Goal: Task Accomplishment & Management: Use online tool/utility

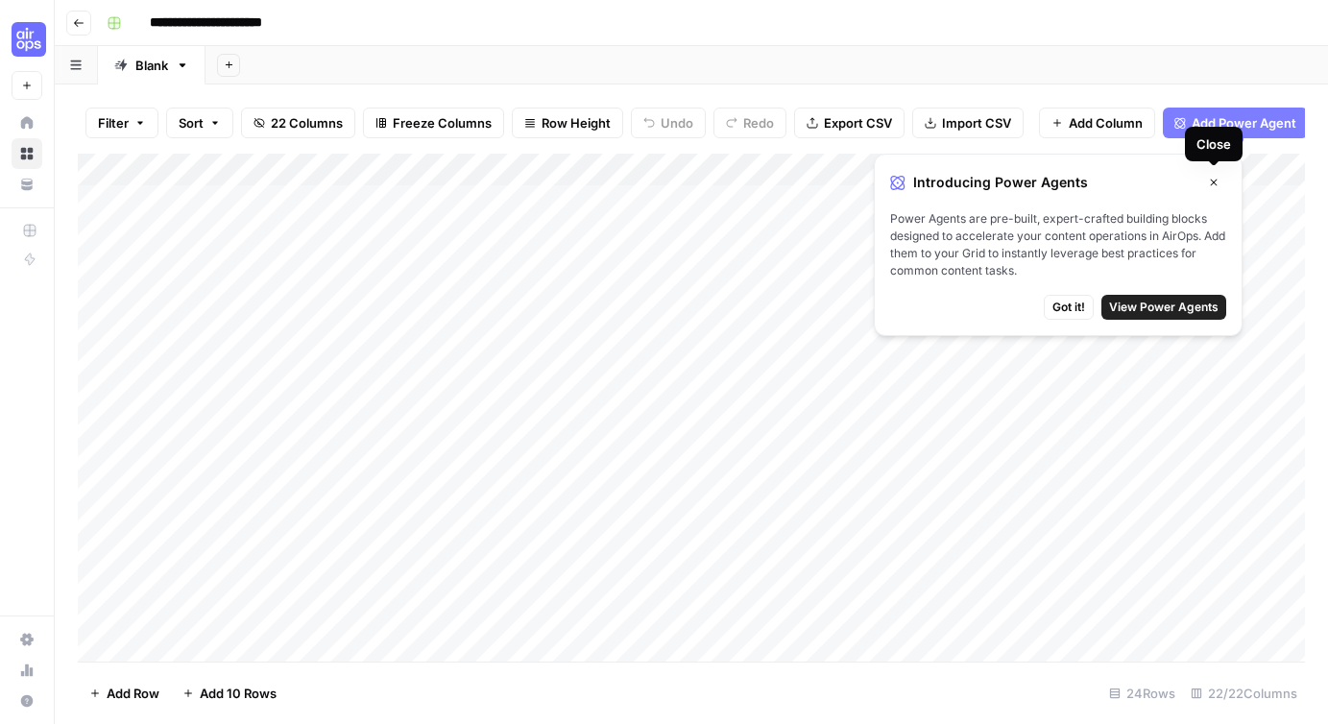
click at [1212, 183] on icon "button" at bounding box center [1214, 183] width 12 height 12
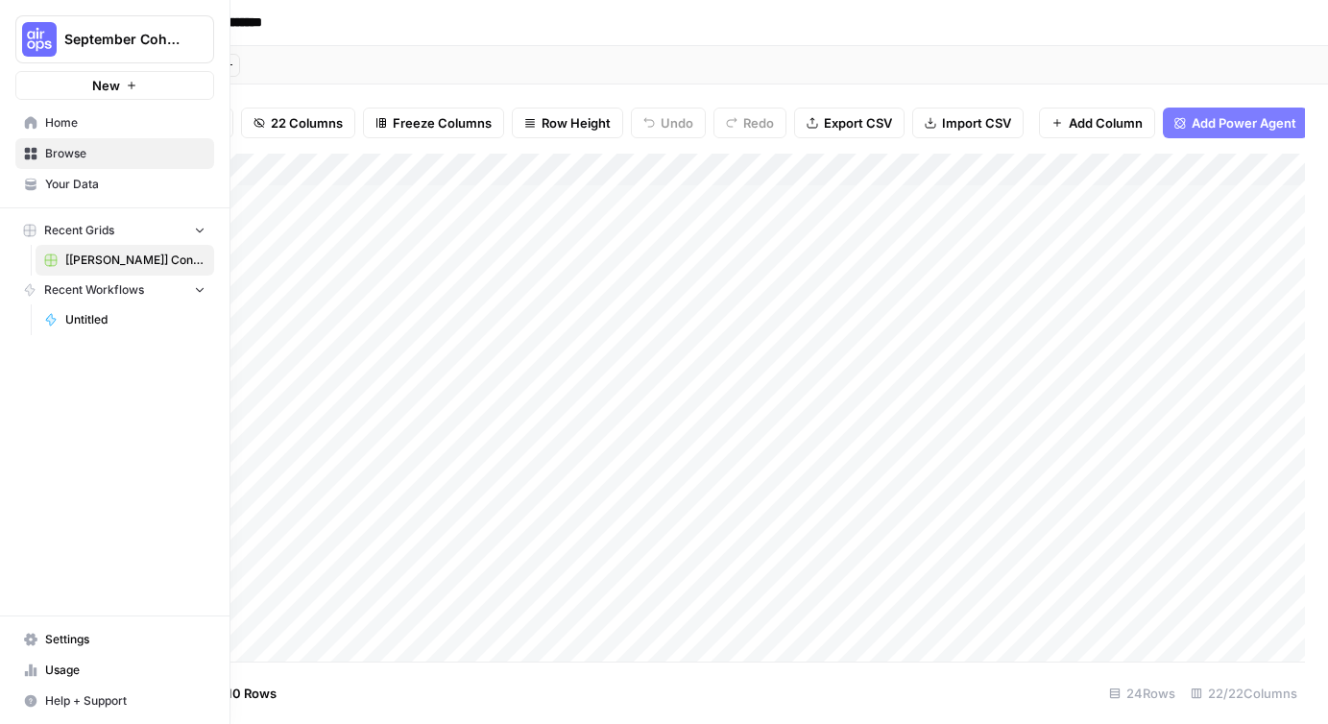
click at [203, 293] on icon "button" at bounding box center [199, 288] width 13 height 13
click at [203, 293] on icon "button" at bounding box center [199, 289] width 13 height 13
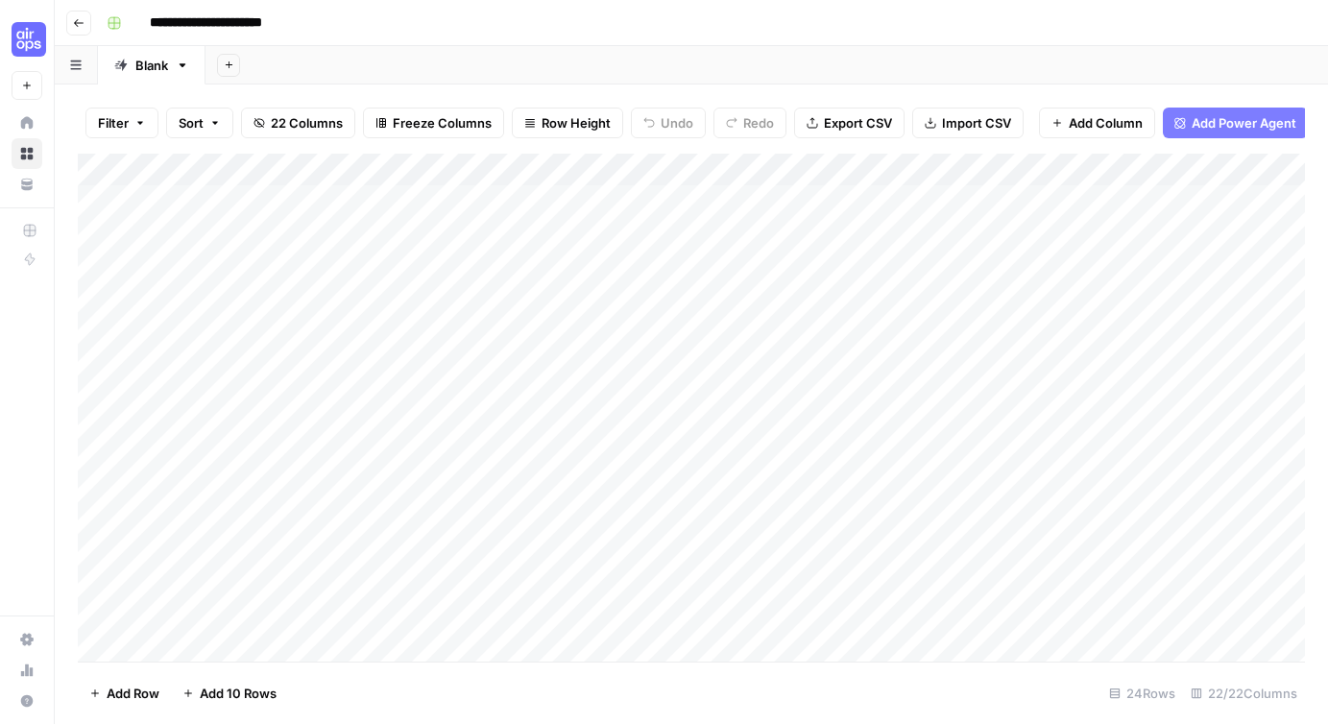
click at [450, 171] on div "Add Column" at bounding box center [691, 408] width 1227 height 508
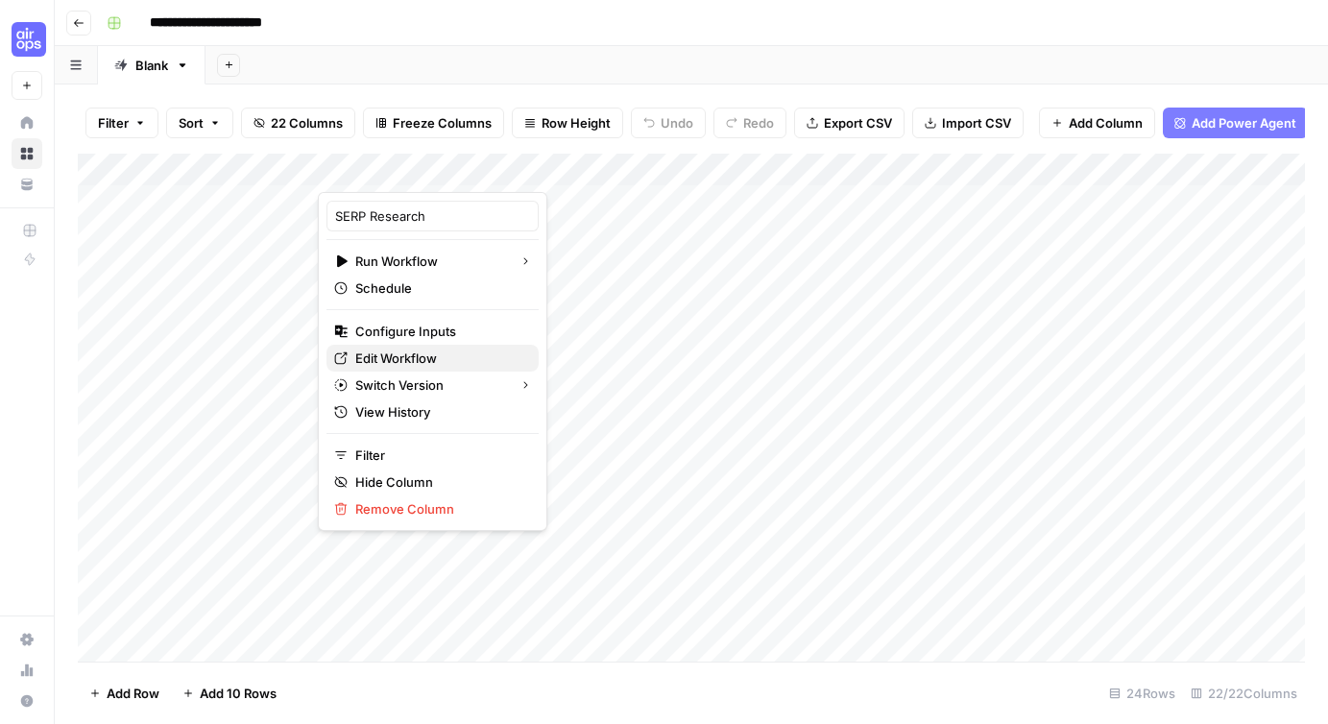
click at [379, 357] on span "Edit Workflow" at bounding box center [439, 357] width 168 height 19
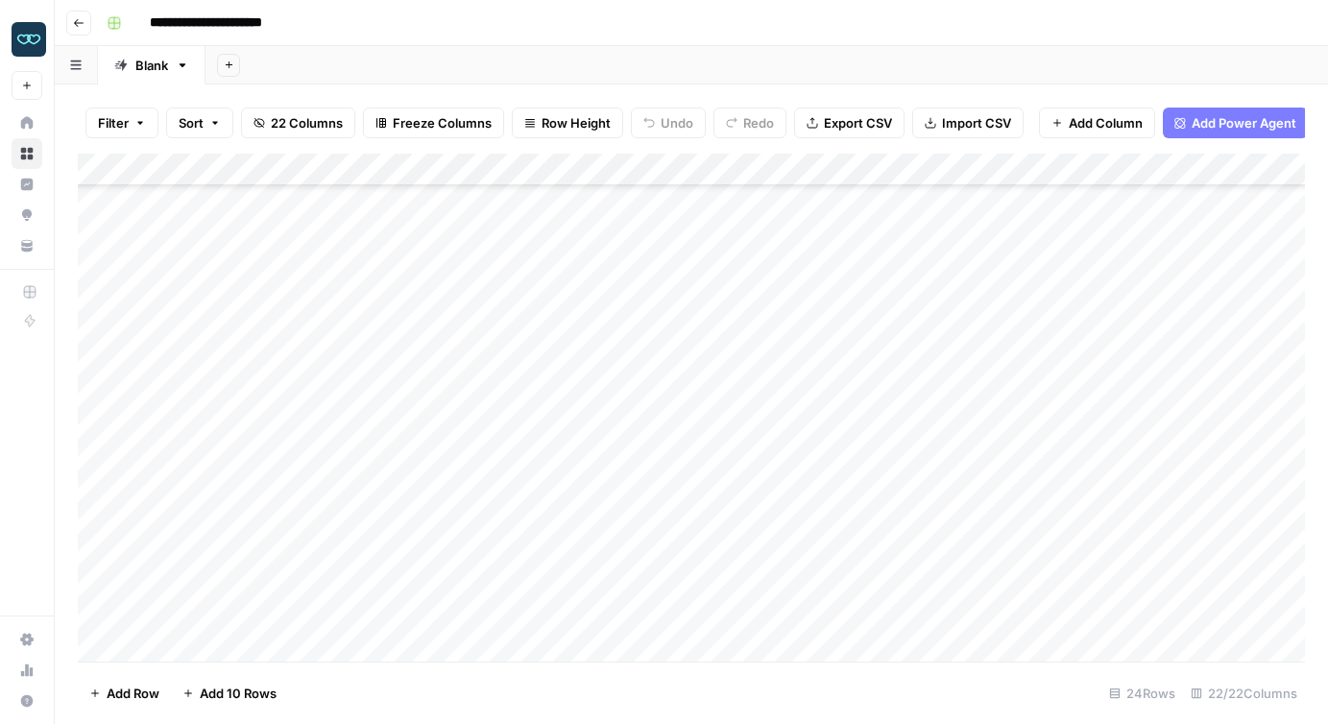
scroll to position [339, 0]
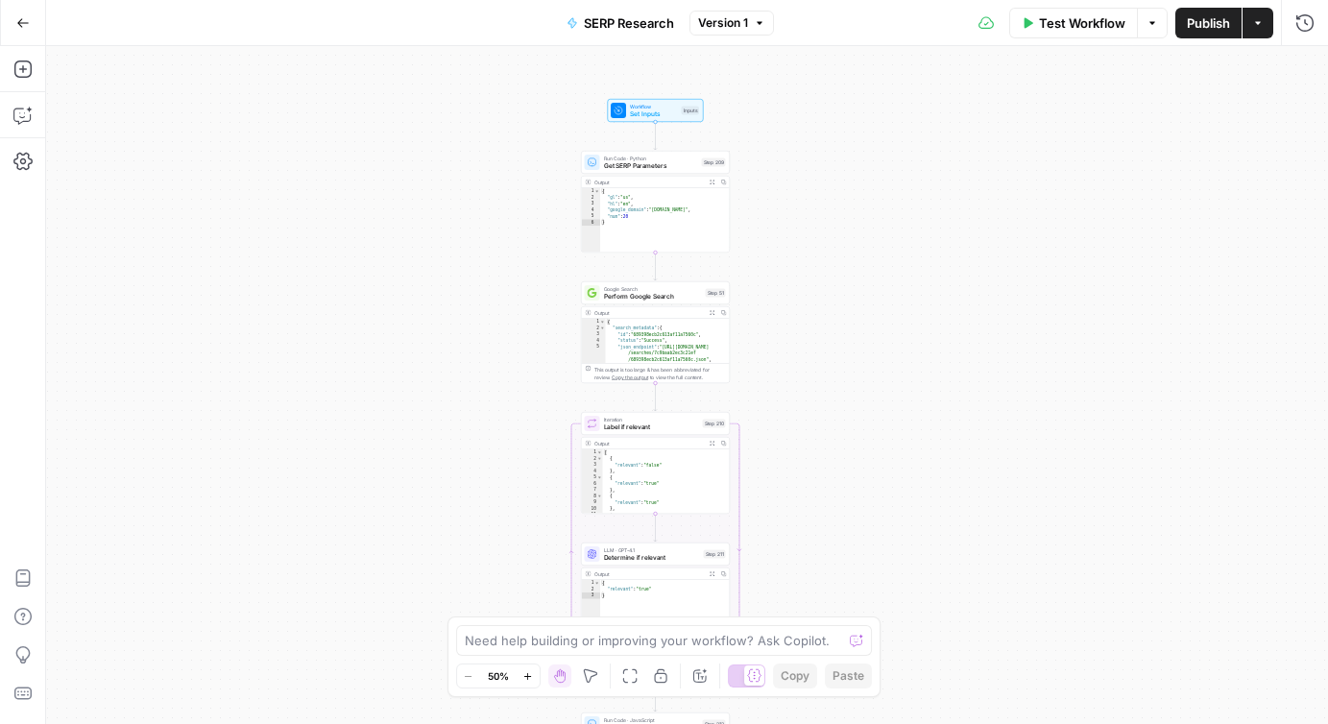
click at [837, 233] on div "true false true false Workflow Set Inputs Inputs Run Code · Python Get SERP Par…" at bounding box center [687, 385] width 1282 height 678
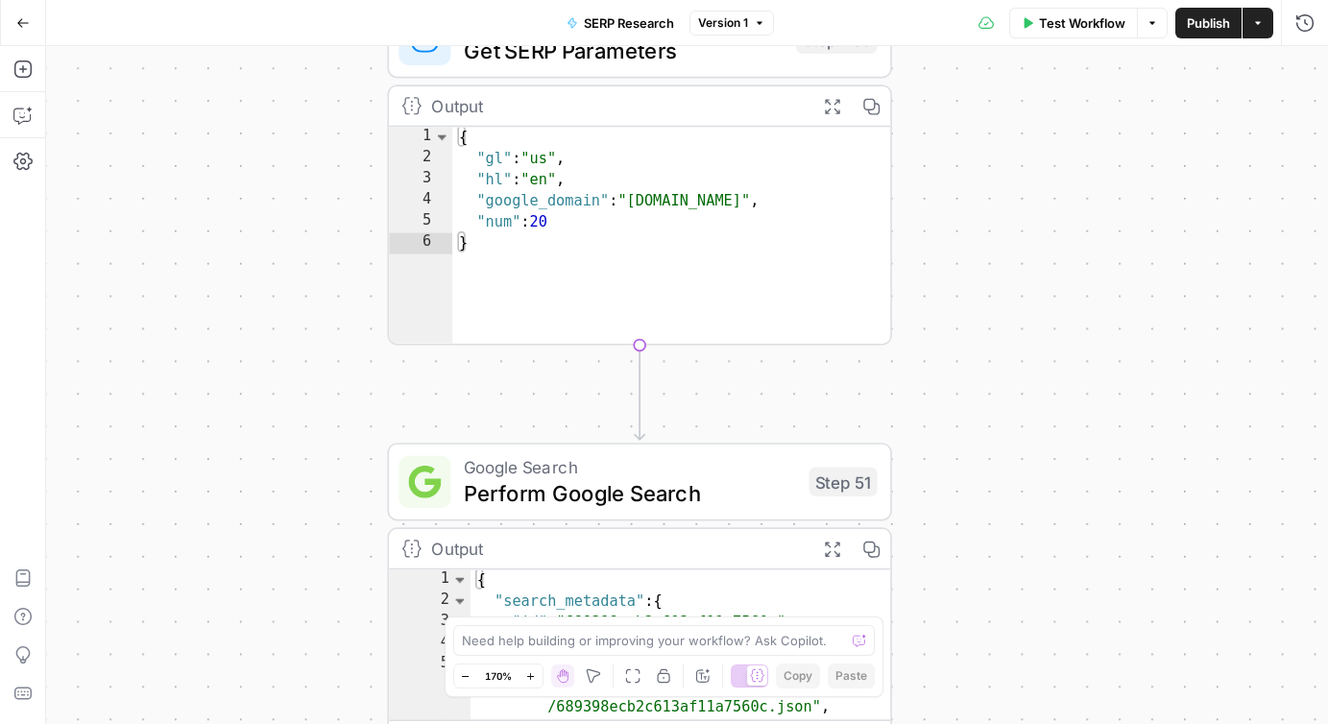
drag, startPoint x: 831, startPoint y: 116, endPoint x: 969, endPoint y: 153, distance: 142.0
click at [969, 153] on div "true false true false Workflow Set Inputs Inputs Run Code · Python Get SERP Par…" at bounding box center [687, 385] width 1282 height 678
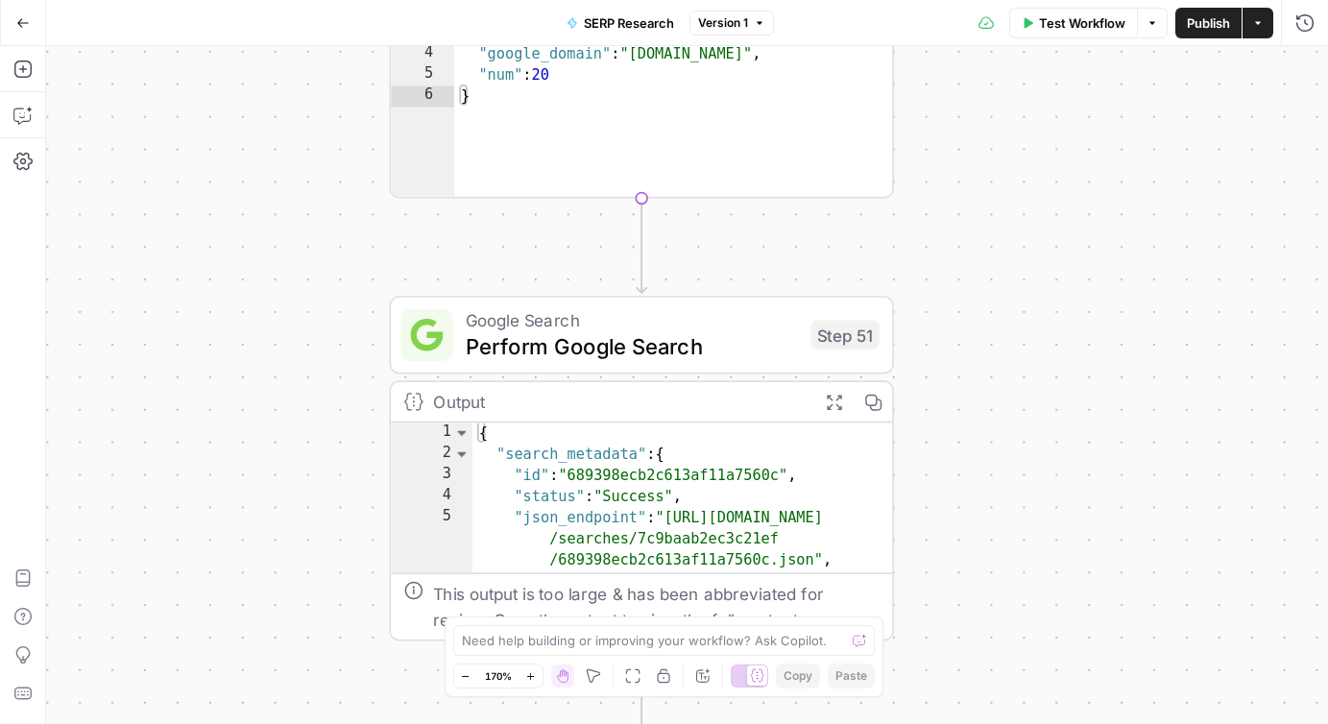
drag, startPoint x: 946, startPoint y: 395, endPoint x: 934, endPoint y: 149, distance: 246.0
click at [934, 149] on div "true false true false Workflow Set Inputs Inputs Run Code · Python Get SERP Par…" at bounding box center [687, 385] width 1282 height 678
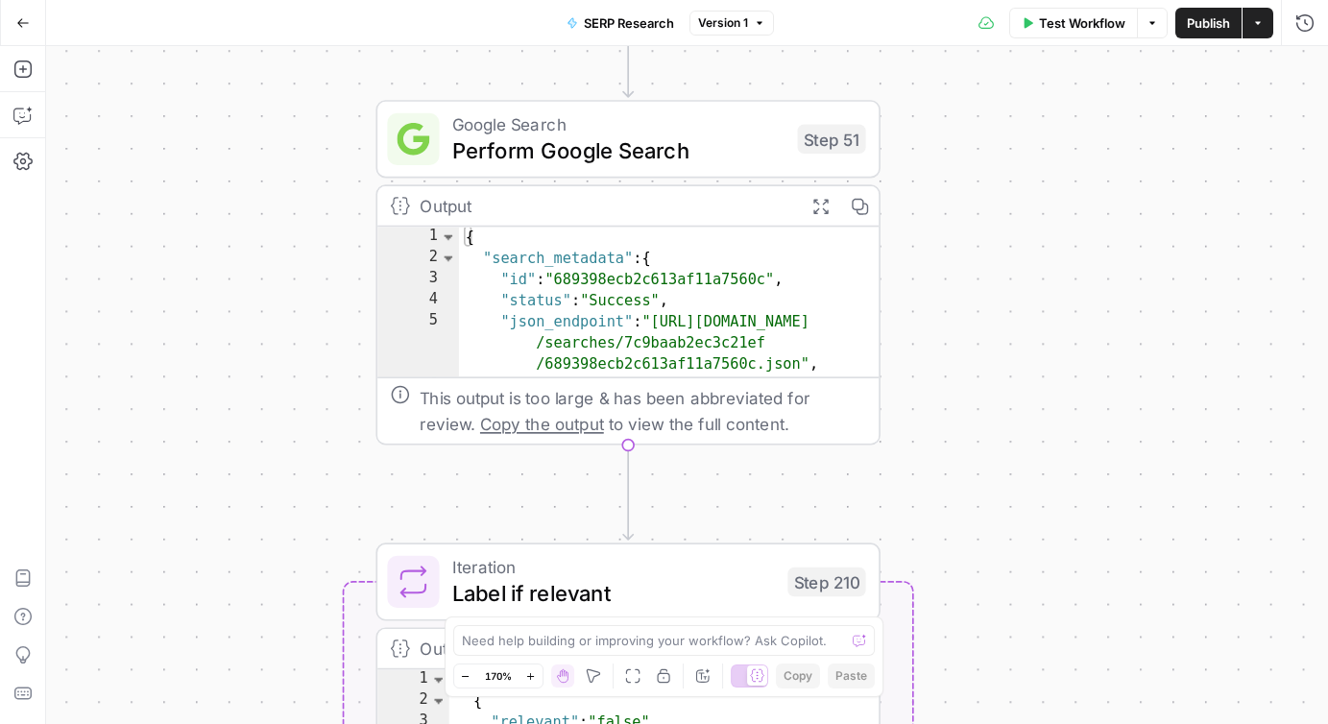
drag, startPoint x: 960, startPoint y: 419, endPoint x: 960, endPoint y: 321, distance: 97.9
click at [960, 321] on div "true false true false Workflow Set Inputs Inputs Run Code · Python Get SERP Par…" at bounding box center [687, 385] width 1282 height 678
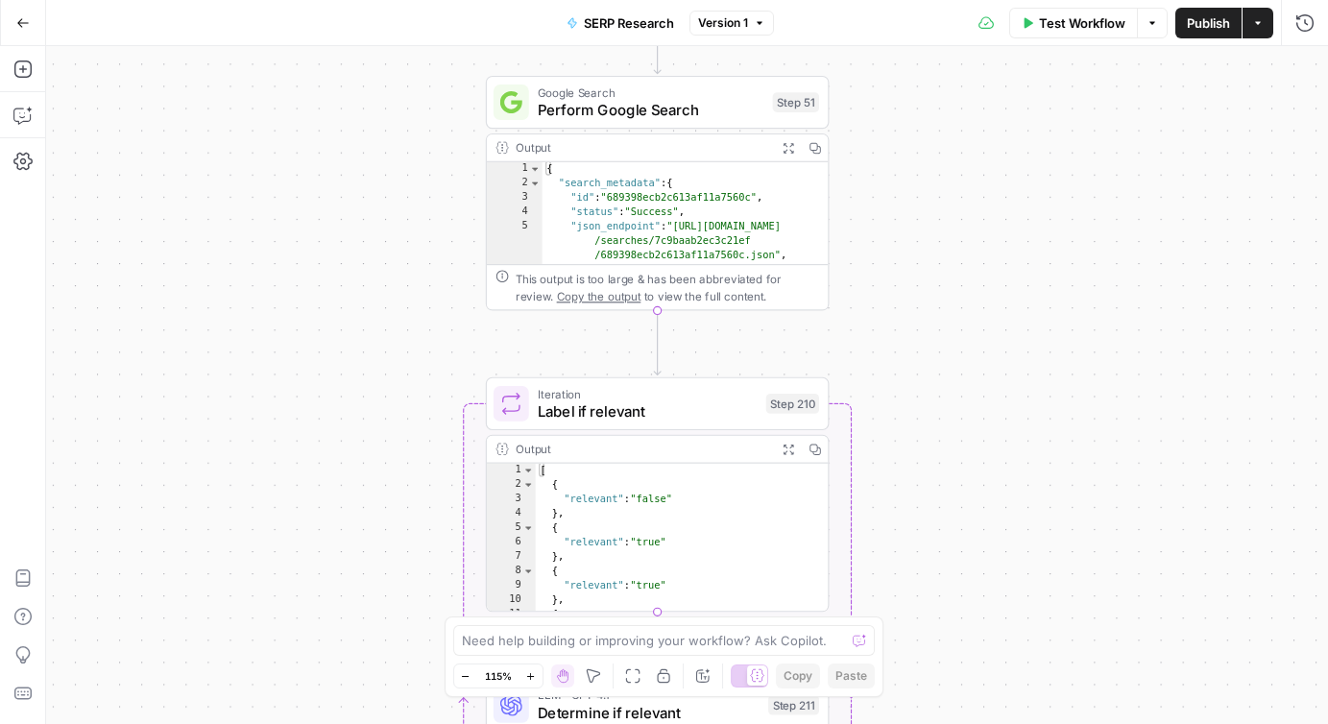
drag, startPoint x: 1063, startPoint y: 462, endPoint x: 986, endPoint y: 368, distance: 121.4
click at [986, 368] on div "true false true false Workflow Set Inputs Inputs Run Code · Python Get SERP Par…" at bounding box center [687, 385] width 1282 height 678
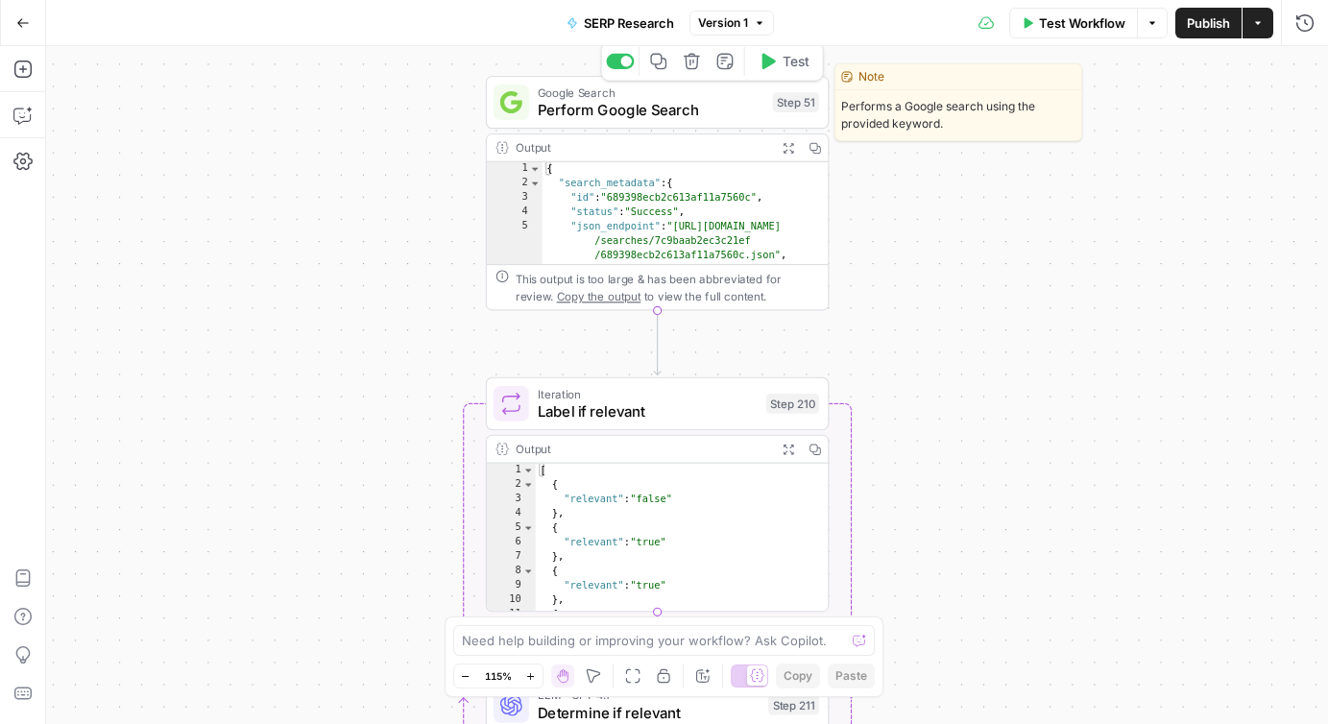
click at [649, 111] on span "Perform Google Search" at bounding box center [651, 110] width 226 height 22
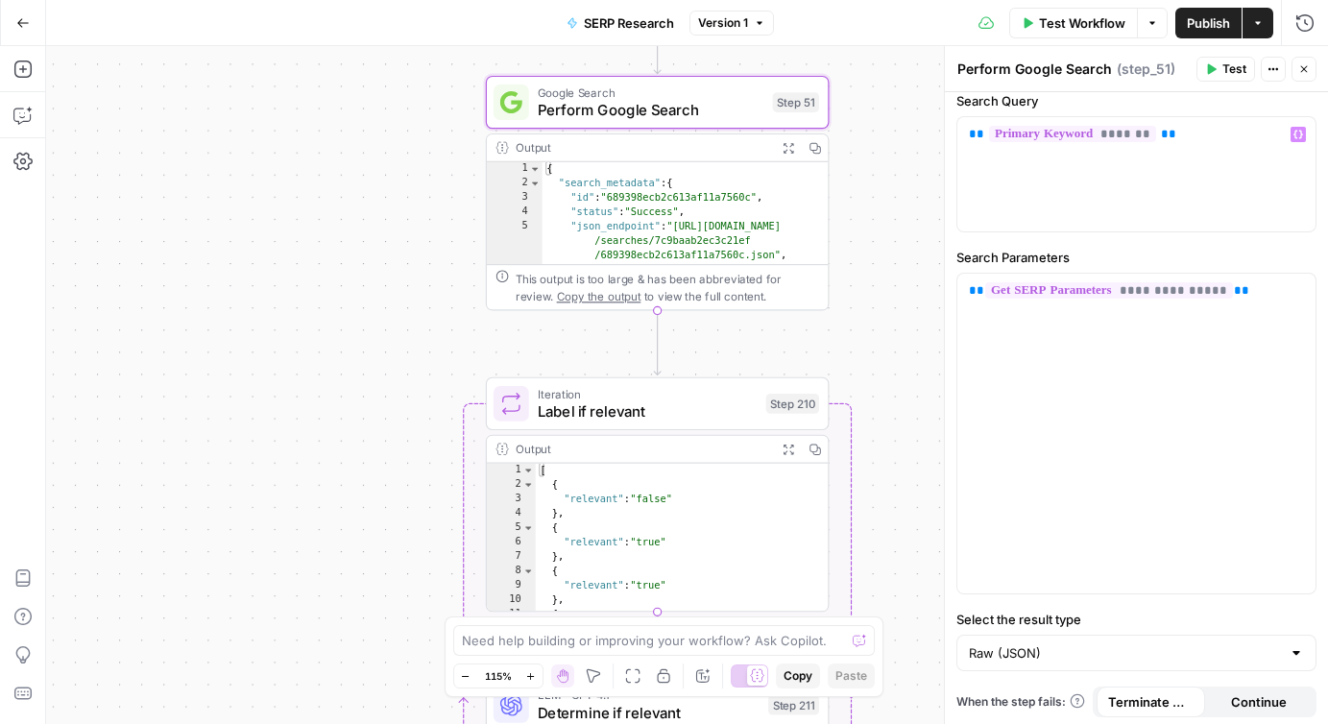
scroll to position [88, 0]
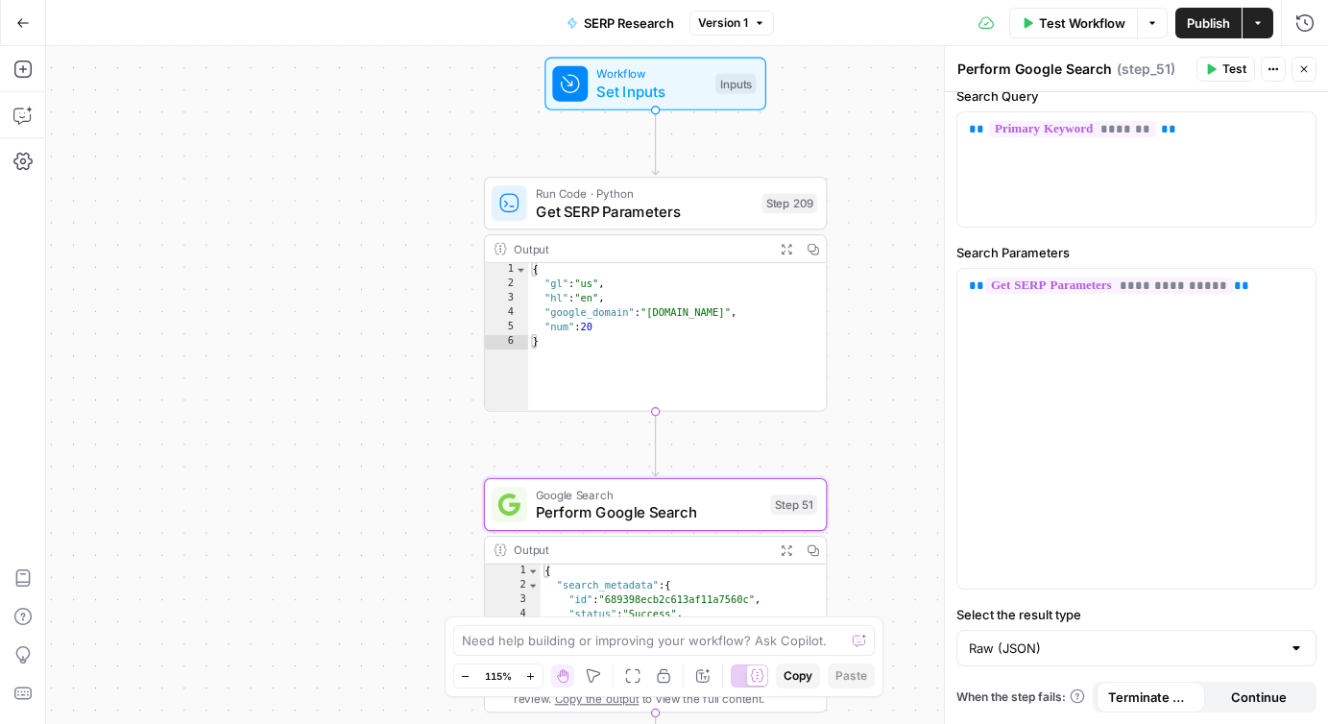
drag, startPoint x: 874, startPoint y: 109, endPoint x: 872, endPoint y: 512, distance: 402.2
click at [872, 512] on div "false true false true Workflow Set Inputs Inputs Run Code · Python Get SERP Par…" at bounding box center [687, 385] width 1282 height 678
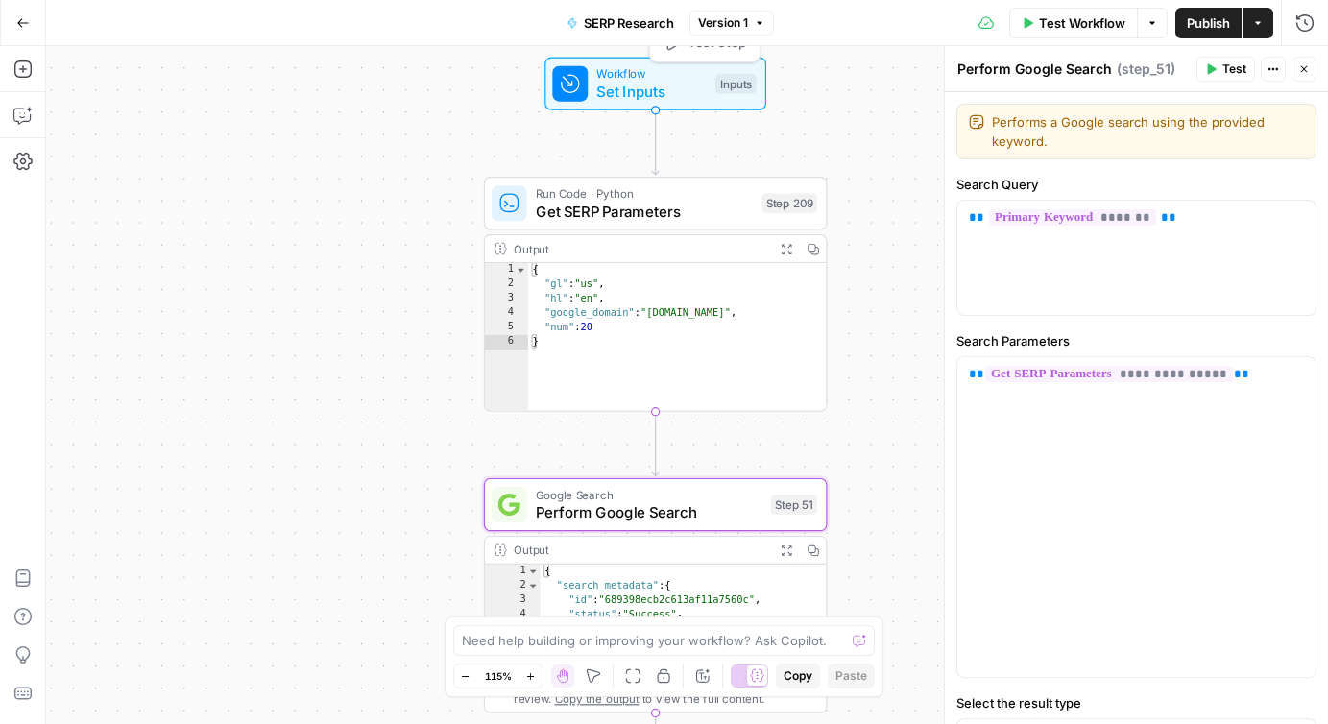
click at [641, 82] on span "Set Inputs" at bounding box center [650, 92] width 109 height 22
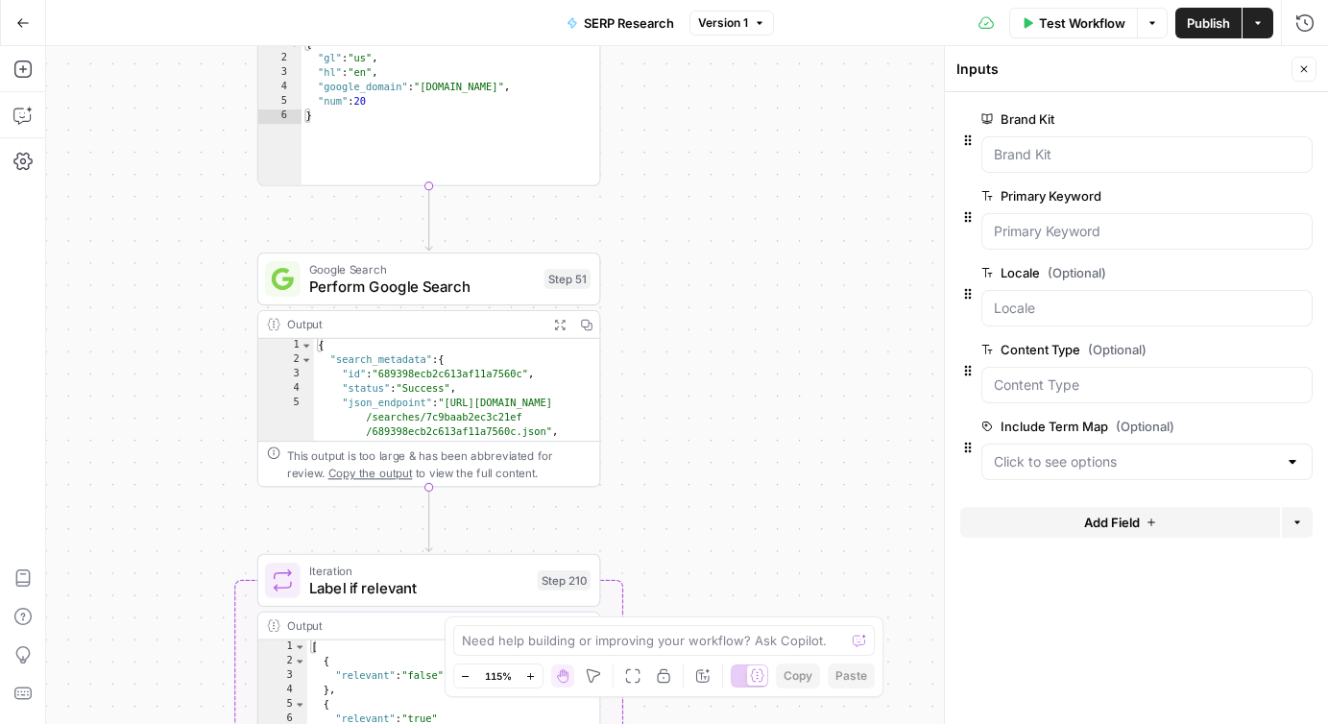
drag, startPoint x: 417, startPoint y: 468, endPoint x: 190, endPoint y: 245, distance: 318.4
click at [190, 245] on div "false true false true Workflow Set Inputs Inputs Run Code · Python Get SERP Par…" at bounding box center [687, 385] width 1282 height 678
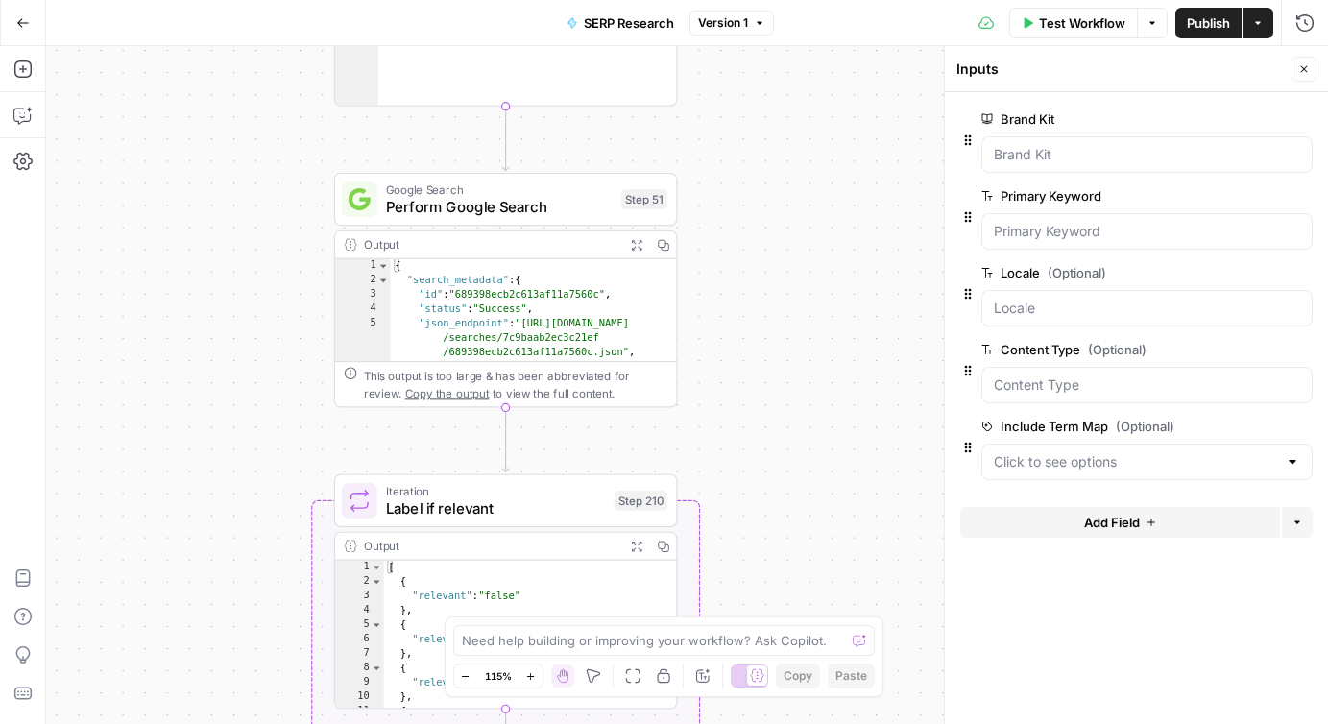
drag, startPoint x: 682, startPoint y: 349, endPoint x: 758, endPoint y: 268, distance: 112.1
click at [758, 268] on div "false true false true Workflow Set Inputs Inputs Run Code · Python Get SERP Par…" at bounding box center [687, 385] width 1282 height 678
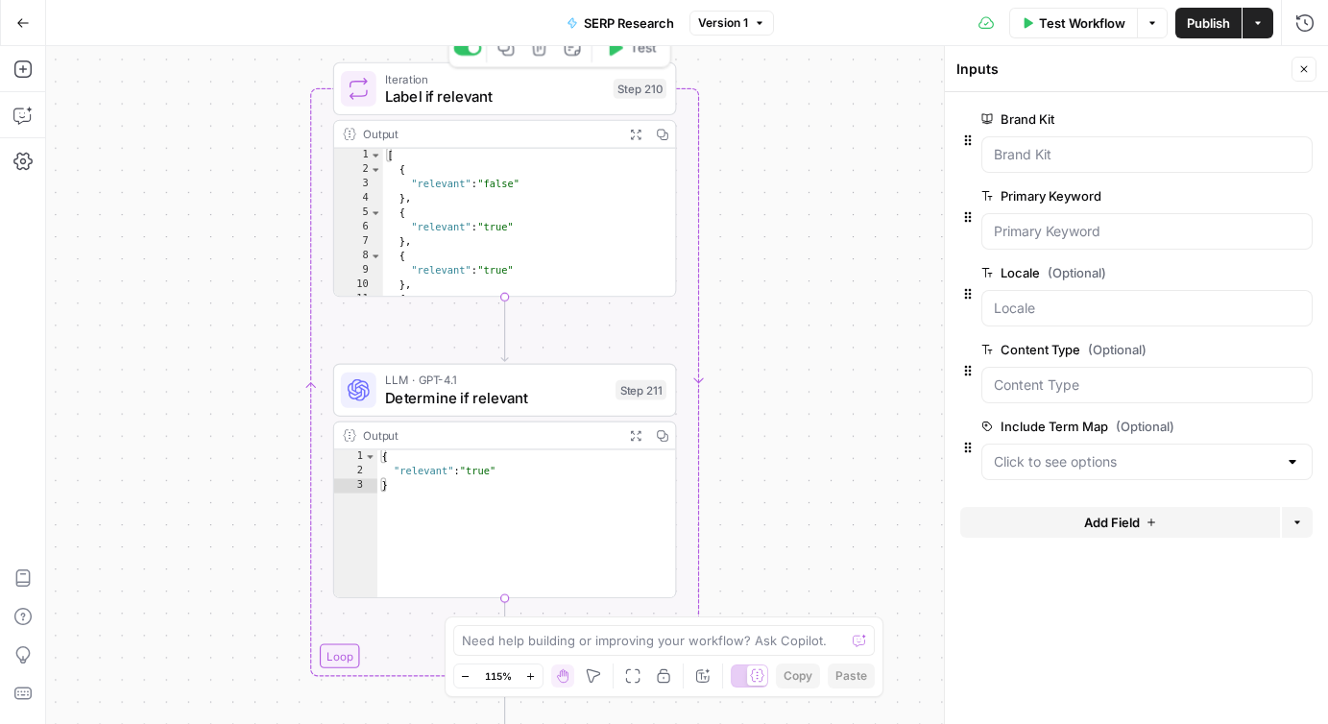
click at [461, 87] on span "Label if relevant" at bounding box center [494, 96] width 219 height 22
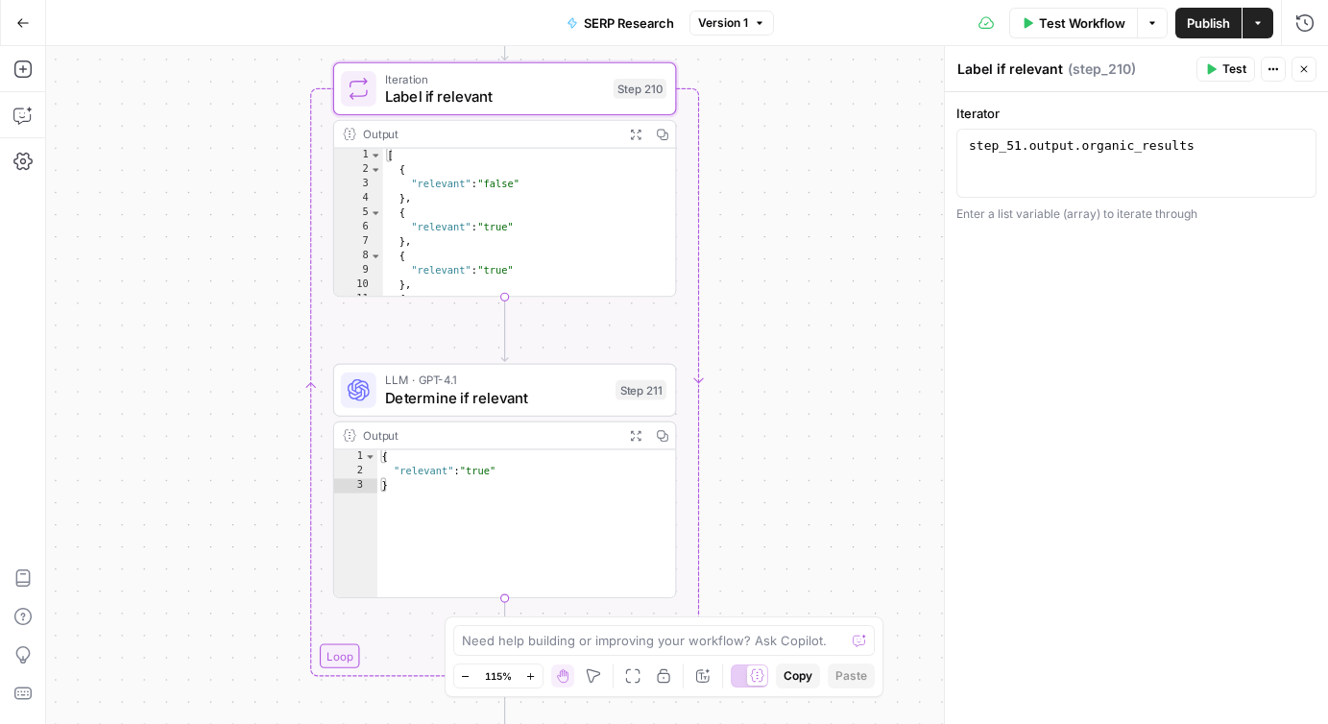
type textarea "**"
click at [487, 225] on div "[ { "relevant" : "false" } , { "relevant" : "true" } , { "relevant" : "true" } …" at bounding box center [530, 238] width 294 height 179
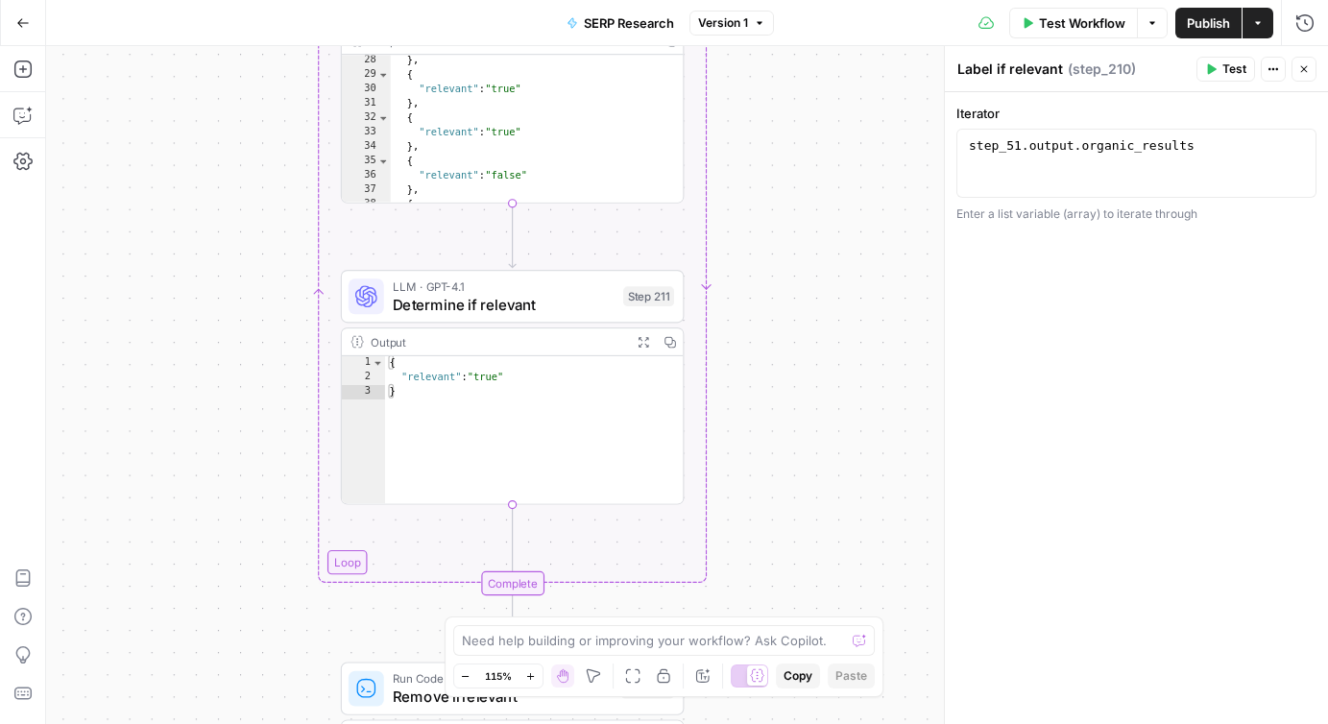
click at [507, 296] on span "Determine if relevant" at bounding box center [504, 304] width 222 height 22
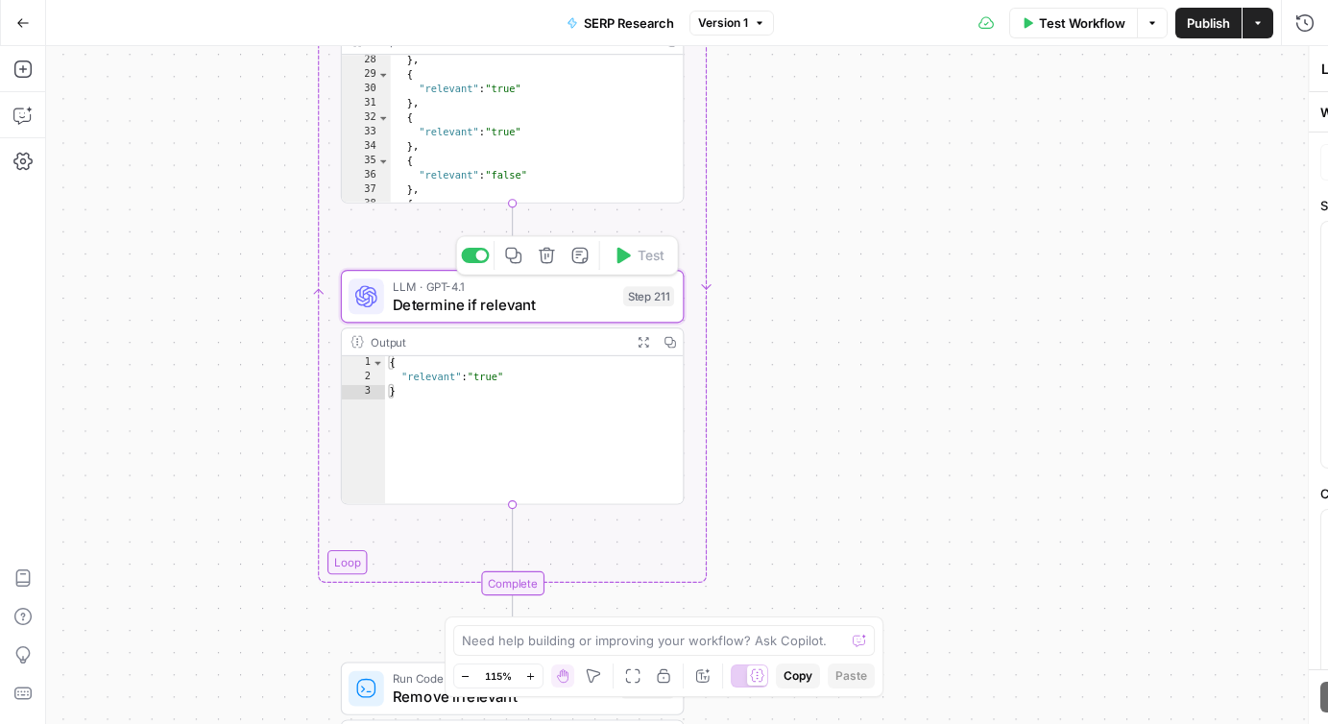
type textarea "Determine if relevant"
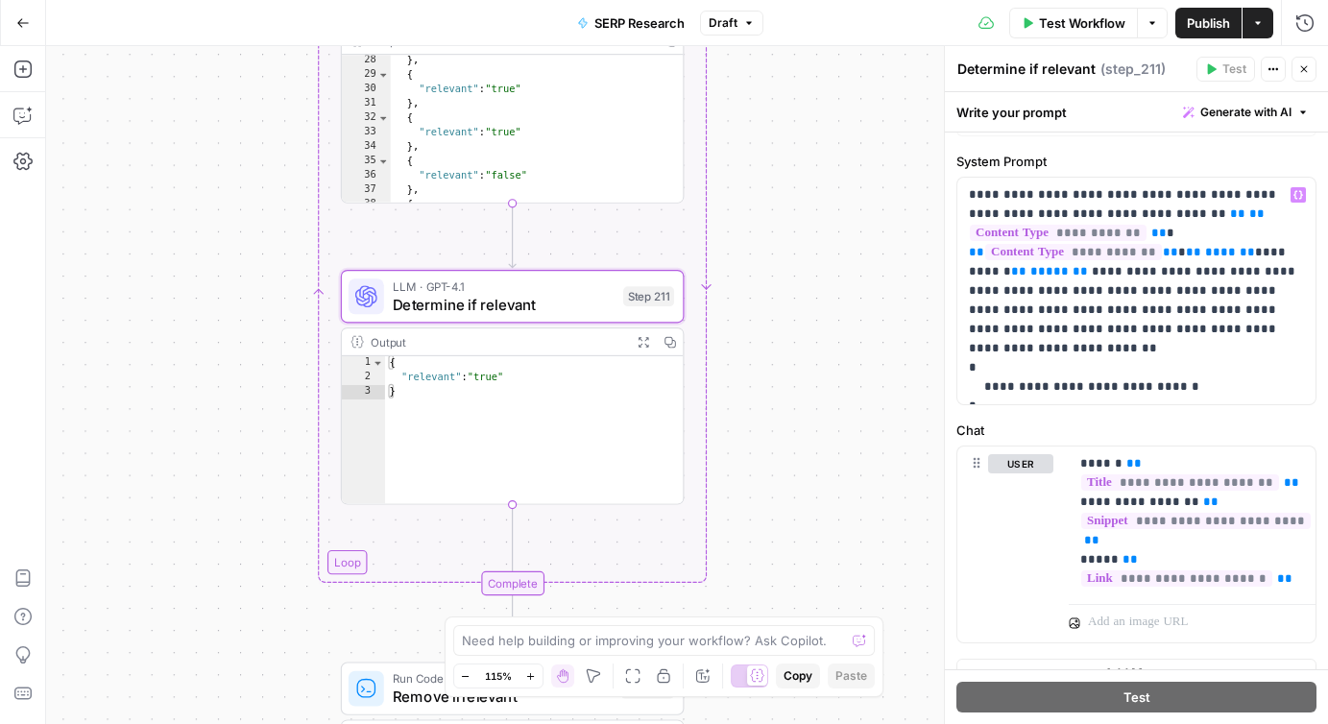
scroll to position [0, 0]
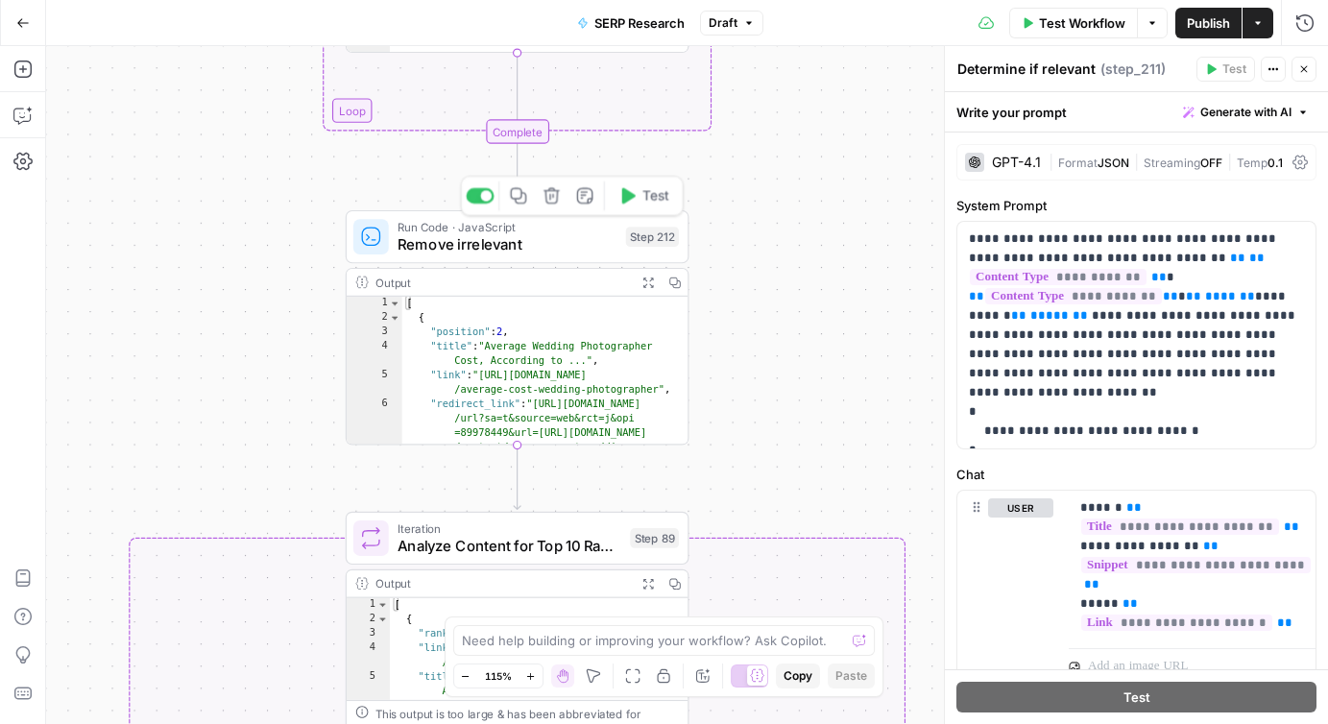
click at [457, 236] on span "Remove irrelevant" at bounding box center [506, 244] width 219 height 22
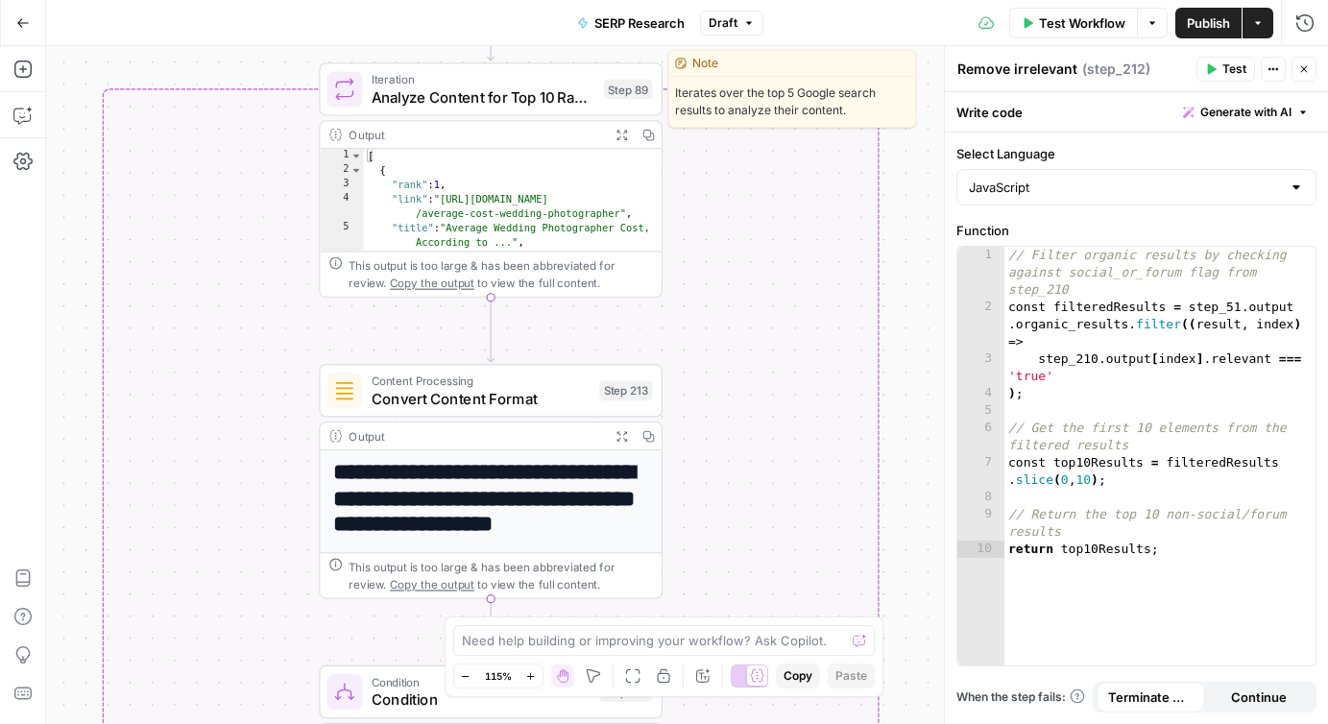
click at [512, 91] on span "Analyze Content for Top 10 Ranking Pages" at bounding box center [484, 96] width 224 height 22
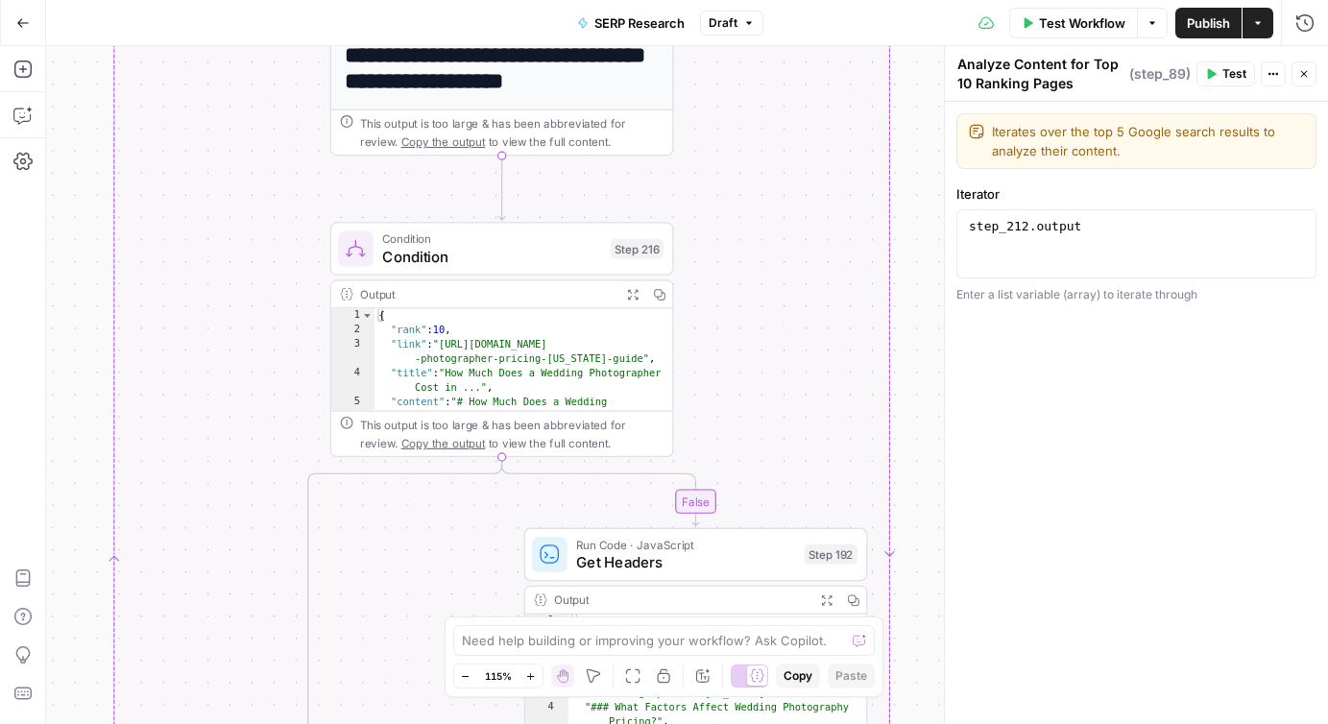
click at [467, 246] on span "Condition" at bounding box center [491, 257] width 219 height 22
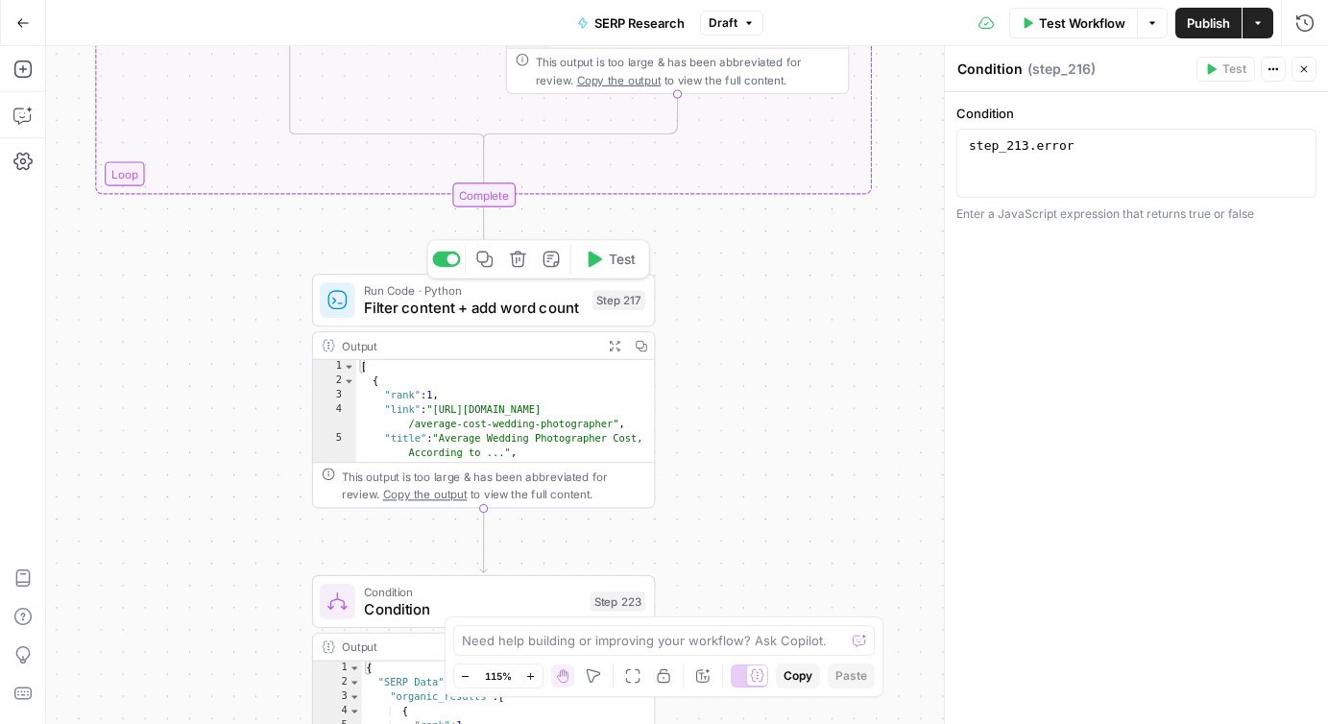
click at [403, 308] on span "Filter content + add word count" at bounding box center [473, 308] width 219 height 22
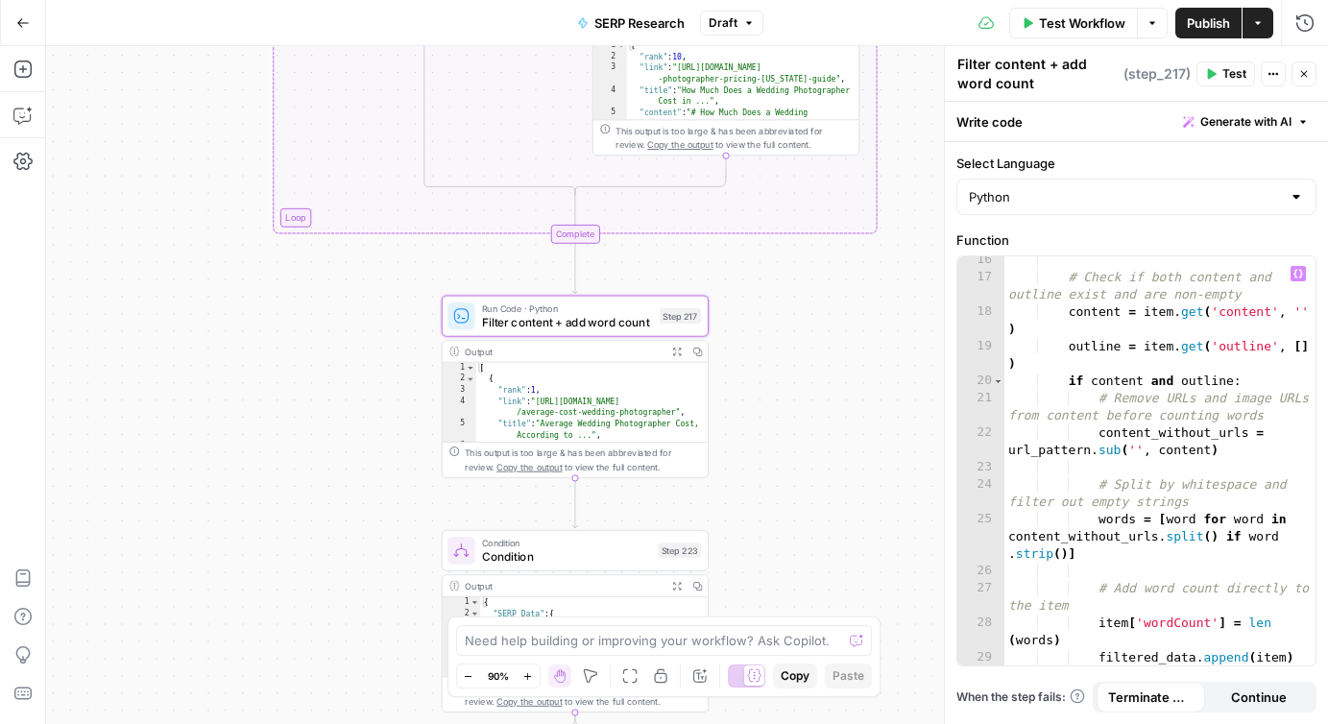
scroll to position [386, 0]
